Goal: Transaction & Acquisition: Download file/media

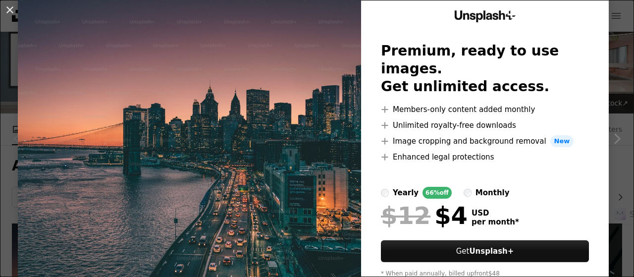
scroll to position [70, 0]
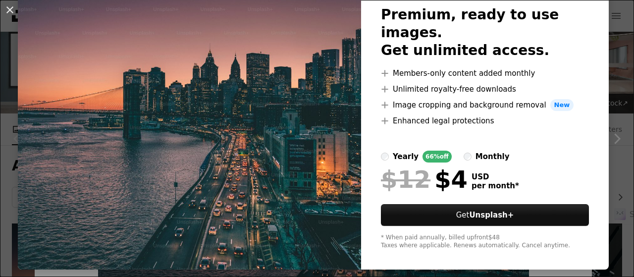
click at [318, 117] on img at bounding box center [189, 111] width 343 height 315
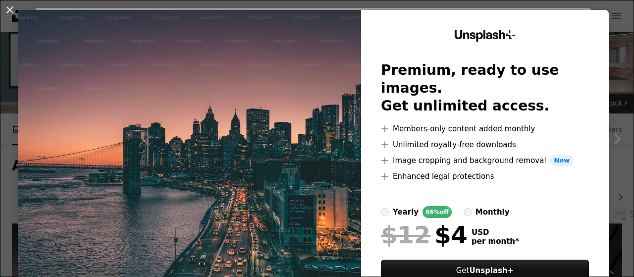
scroll to position [0, 0]
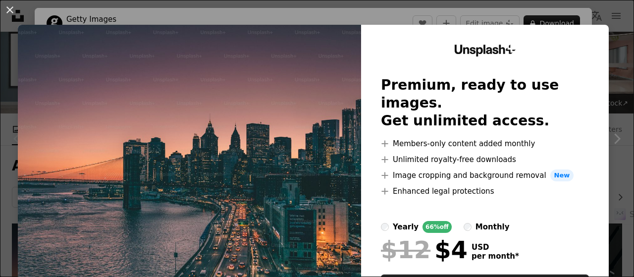
click at [565, 9] on div "An X shape Unsplash+ Premium, ready to use images. Get unlimited access. A plus…" at bounding box center [317, 138] width 634 height 277
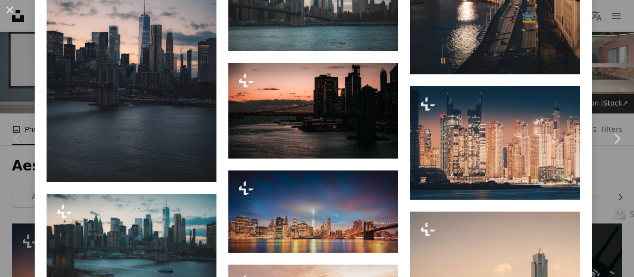
scroll to position [743, 0]
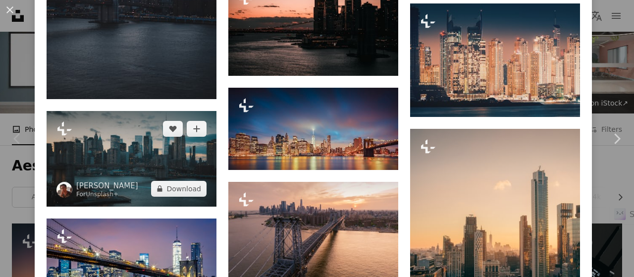
click at [145, 145] on img at bounding box center [132, 159] width 170 height 96
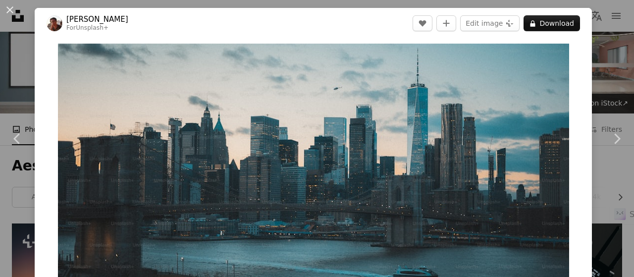
click at [593, 60] on div "An X shape Chevron left Chevron right [PERSON_NAME] For Unsplash+ A heart A plu…" at bounding box center [317, 138] width 634 height 277
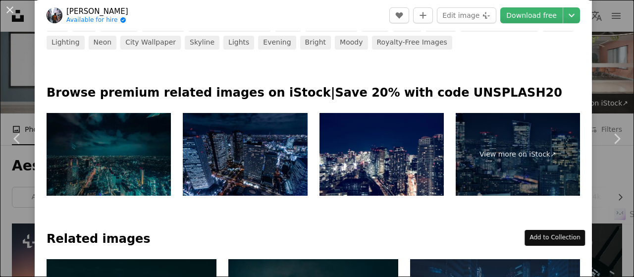
scroll to position [446, 0]
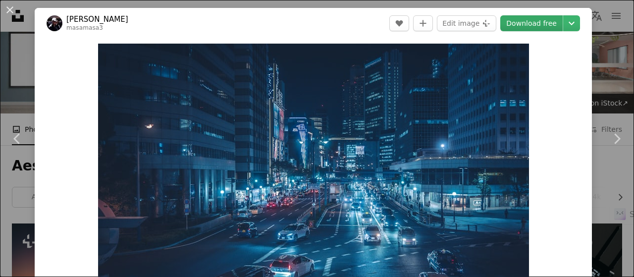
click at [532, 27] on link "Download free" at bounding box center [531, 23] width 62 height 16
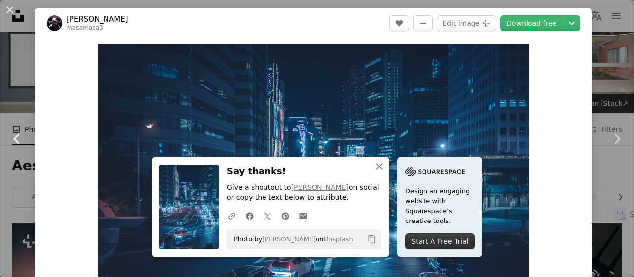
click at [27, 94] on link "Chevron left" at bounding box center [17, 138] width 35 height 95
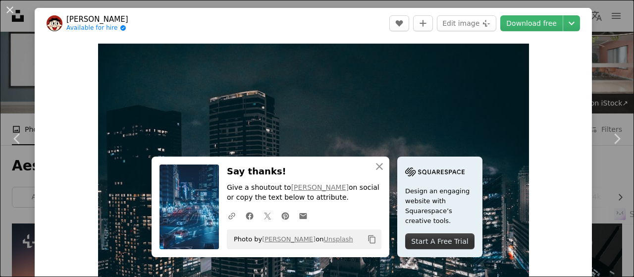
click at [603, 57] on div "An X shape Chevron left Chevron right An X shape Close Say thanks! Give a shout…" at bounding box center [317, 138] width 634 height 277
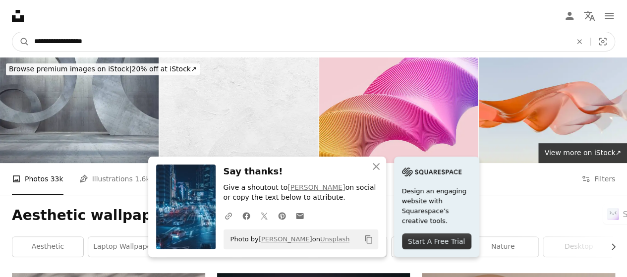
click at [107, 45] on input "**********" at bounding box center [298, 41] width 539 height 19
type input "**********"
click at [12, 32] on button "A magnifying glass" at bounding box center [20, 41] width 17 height 19
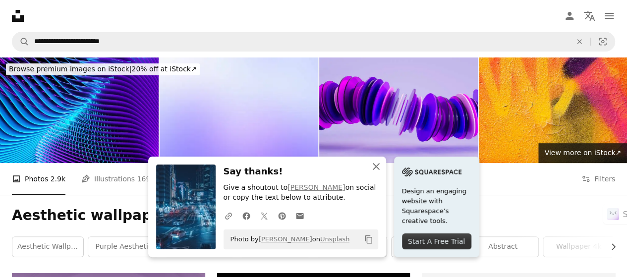
click at [382, 168] on icon "An X shape" at bounding box center [376, 167] width 12 height 12
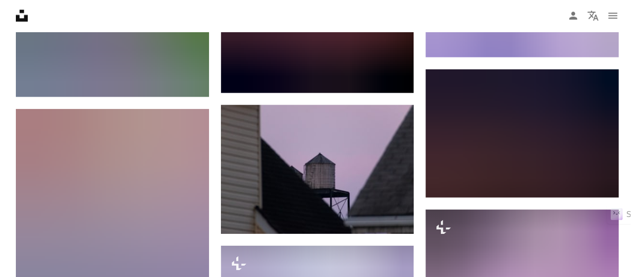
scroll to position [1139, 0]
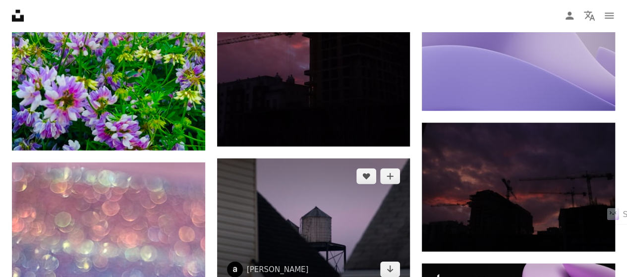
click at [309, 159] on img at bounding box center [313, 223] width 193 height 129
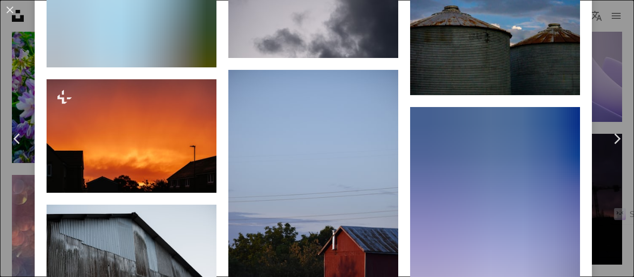
scroll to position [2675, 0]
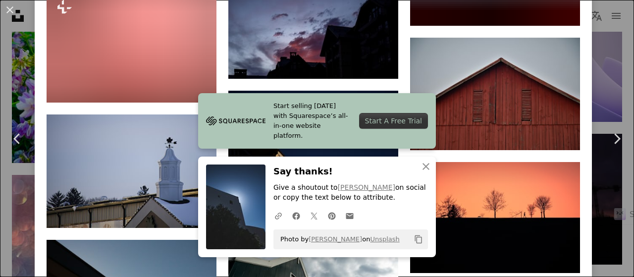
scroll to position [2229, 0]
